Goal: Find specific fact: Find specific fact

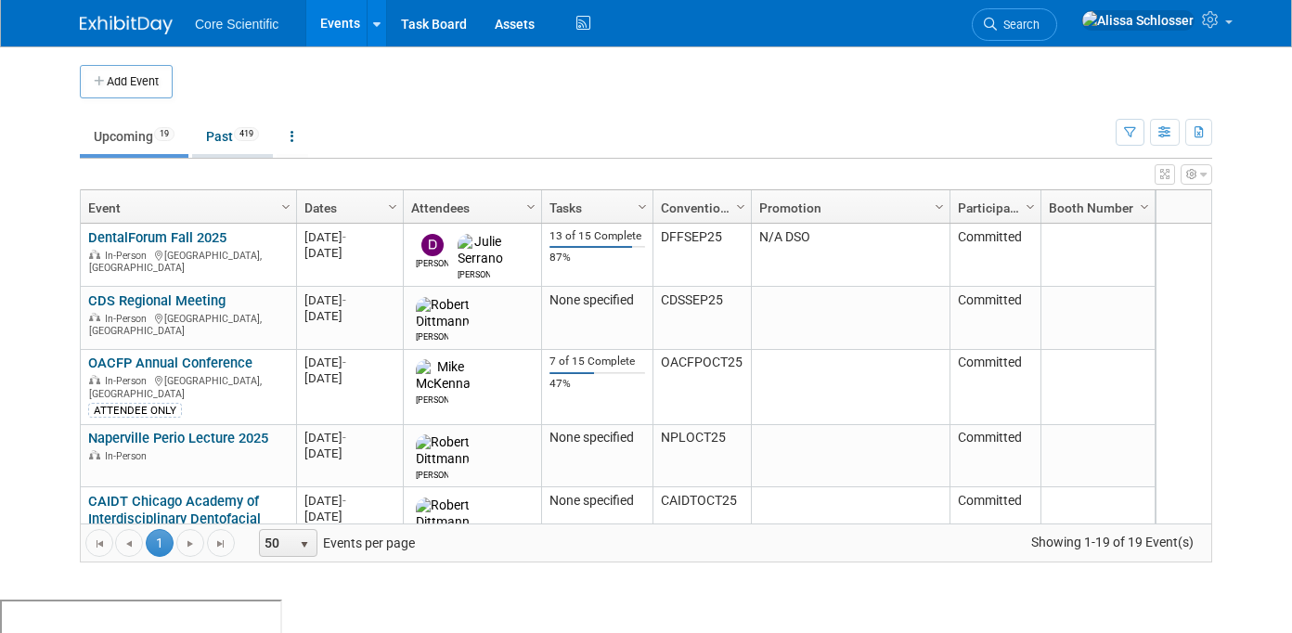
click at [196, 133] on link "Past 419" at bounding box center [232, 136] width 81 height 35
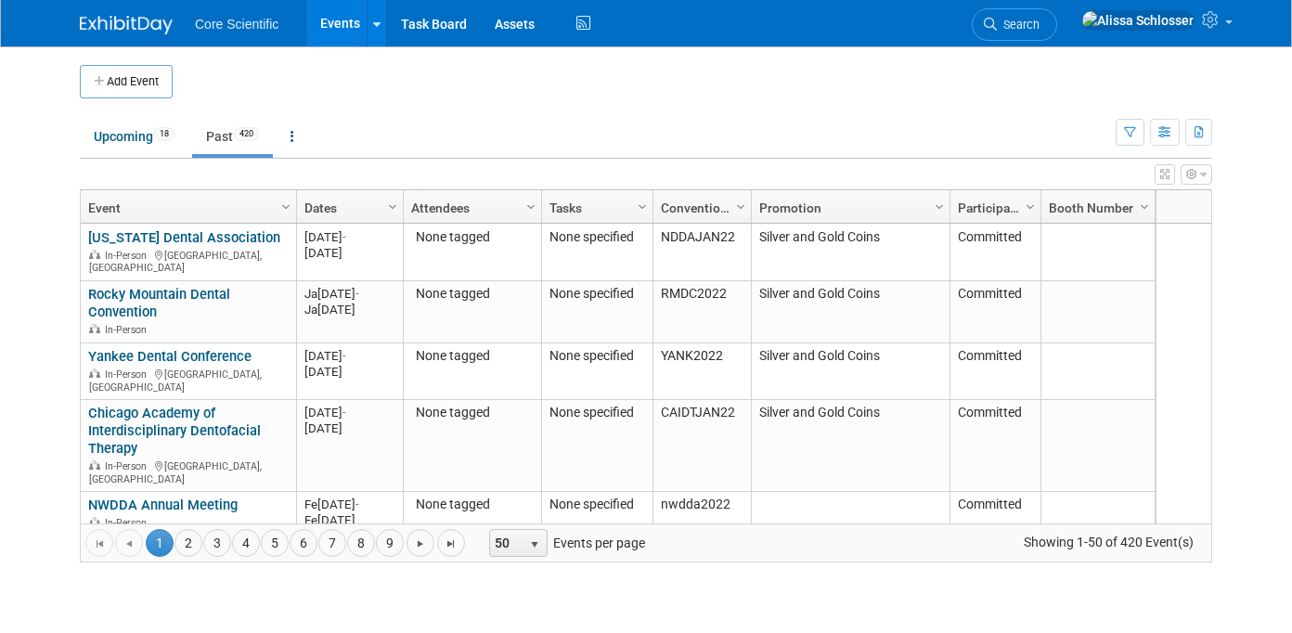
click at [327, 198] on link "Dates" at bounding box center [348, 208] width 86 height 32
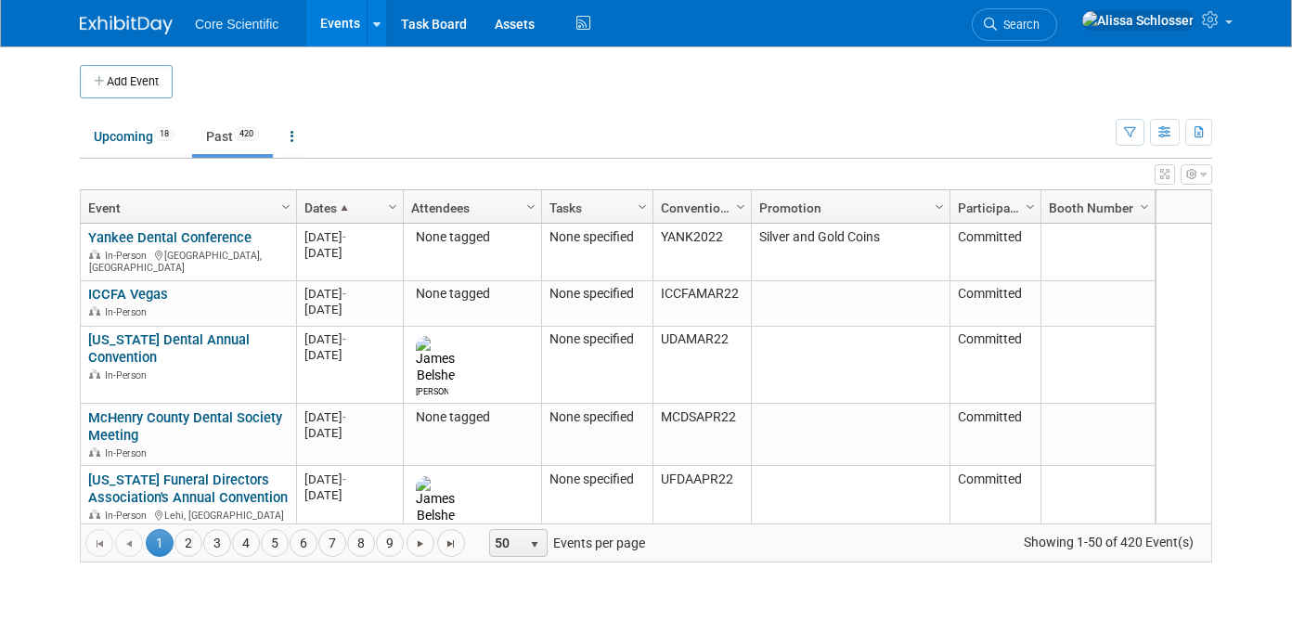
click at [327, 198] on link "Dates" at bounding box center [348, 208] width 86 height 32
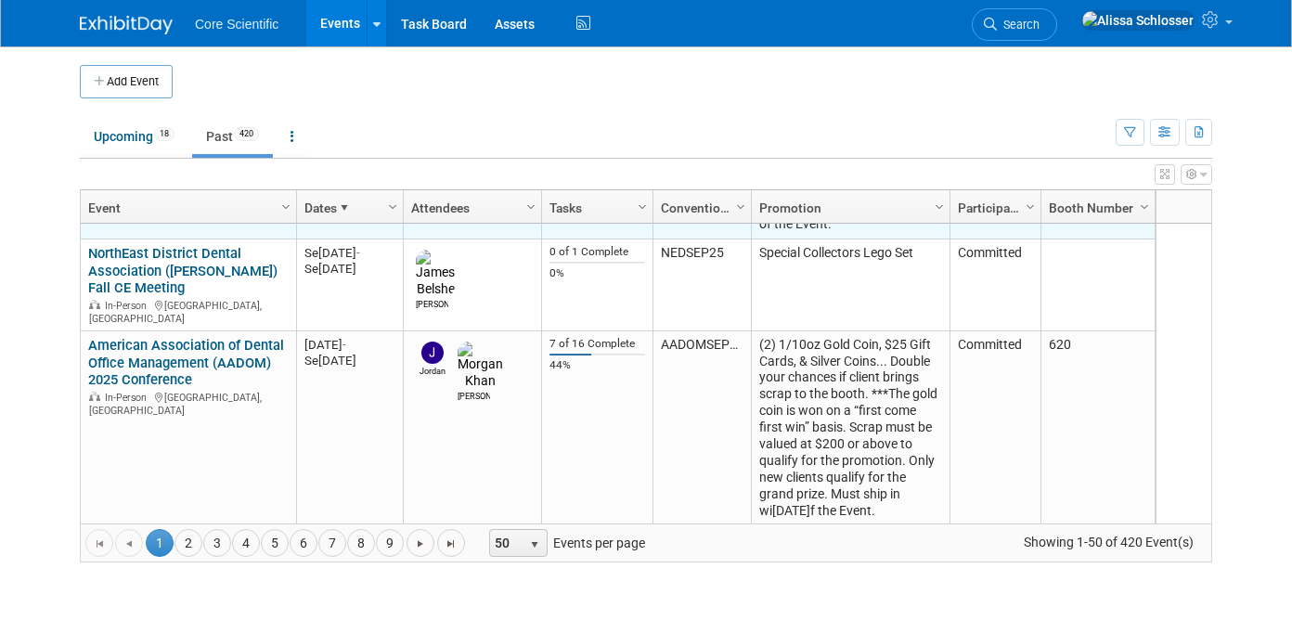
scroll to position [279, 0]
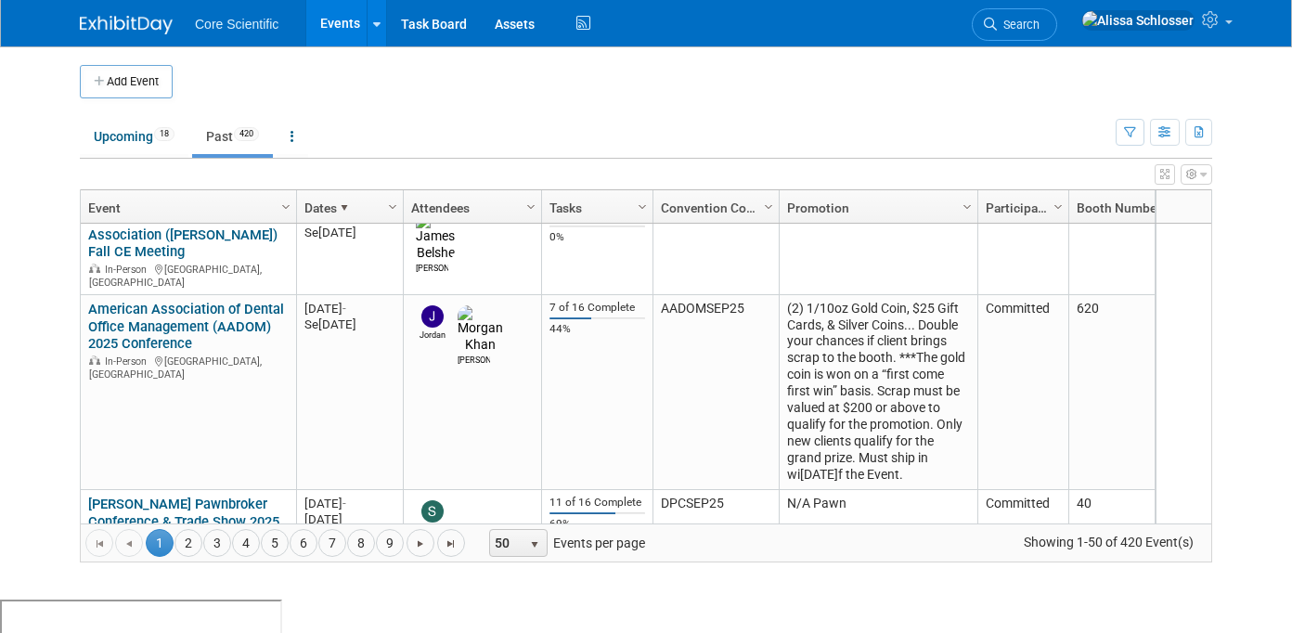
drag, startPoint x: 749, startPoint y: 206, endPoint x: 798, endPoint y: 207, distance: 48.3
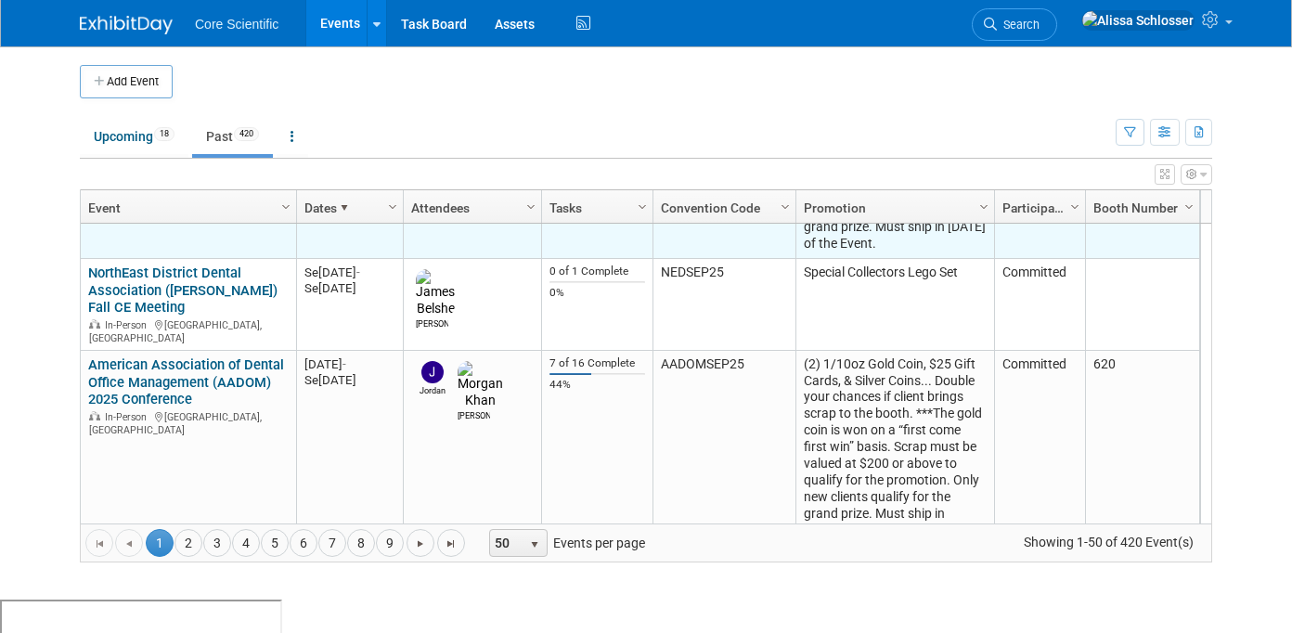
scroll to position [226, 0]
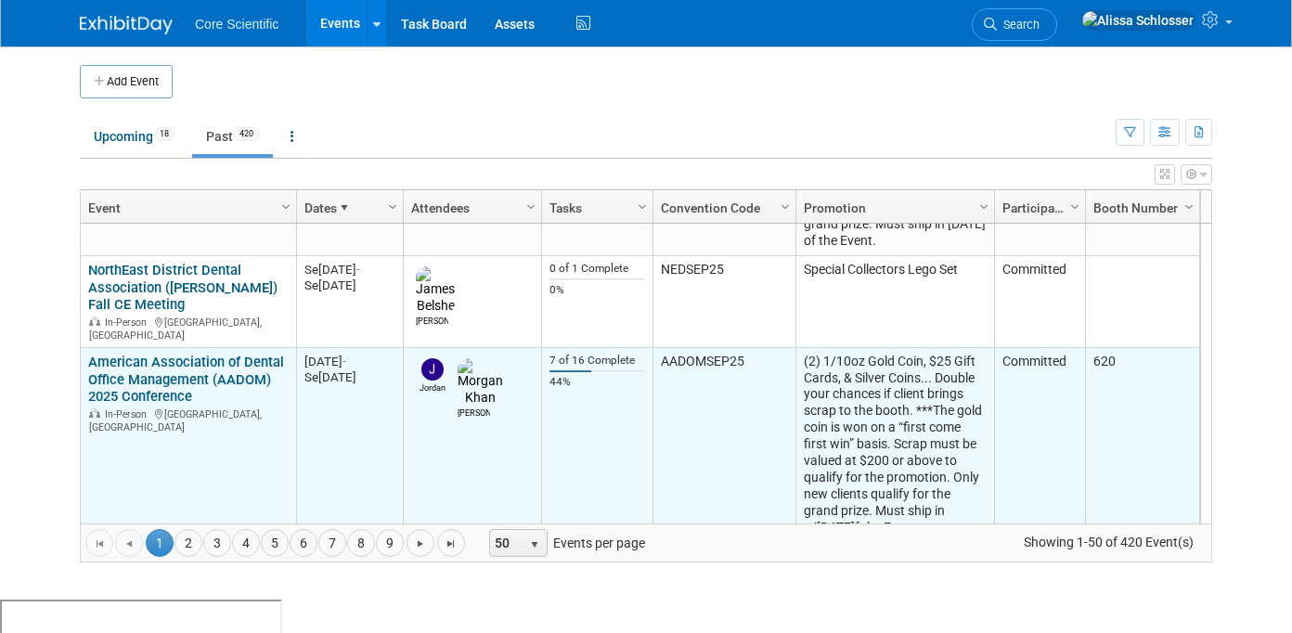
drag, startPoint x: 756, startPoint y: 338, endPoint x: 646, endPoint y: 337, distance: 109.6
click at [646, 348] on tr "American Association of Dental Office Management (AADOM) 2025 Conference Americ…" at bounding box center [640, 445] width 1119 height 195
click at [744, 348] on td "AADOMSEP25" at bounding box center [724, 445] width 143 height 195
drag, startPoint x: 750, startPoint y: 343, endPoint x: 658, endPoint y: 344, distance: 91.9
click at [658, 348] on td "AADOMSEP25" at bounding box center [724, 445] width 143 height 195
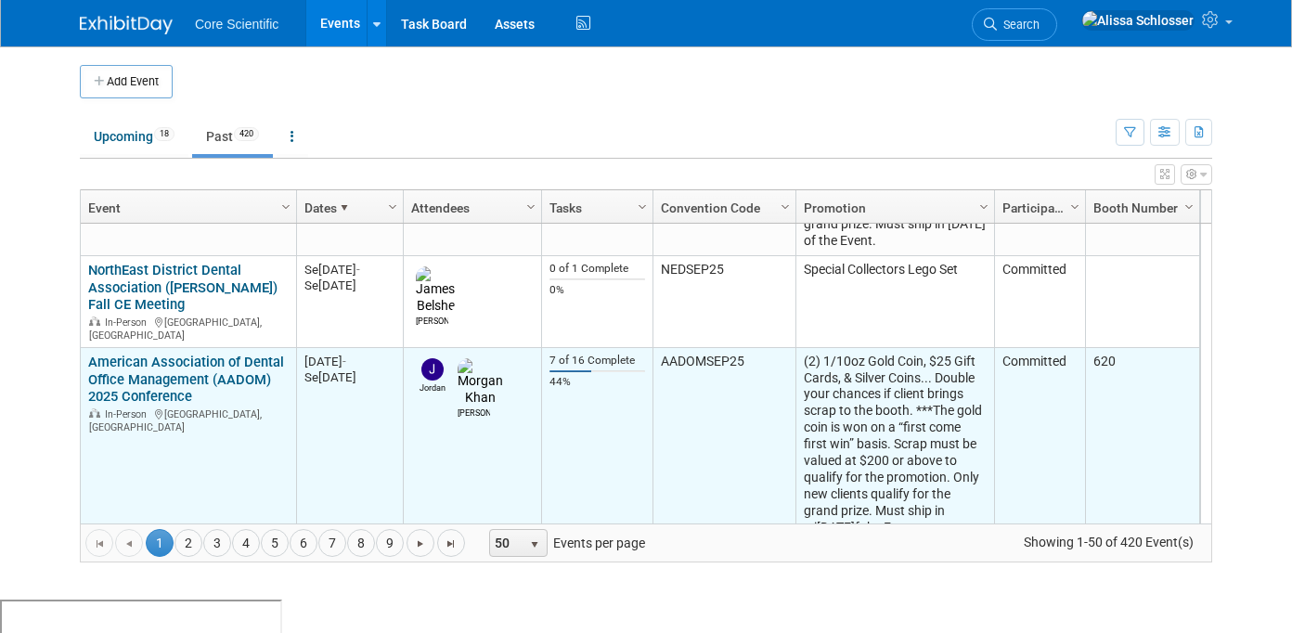
copy td "AADOMSEP25"
